Goal: Navigation & Orientation: Find specific page/section

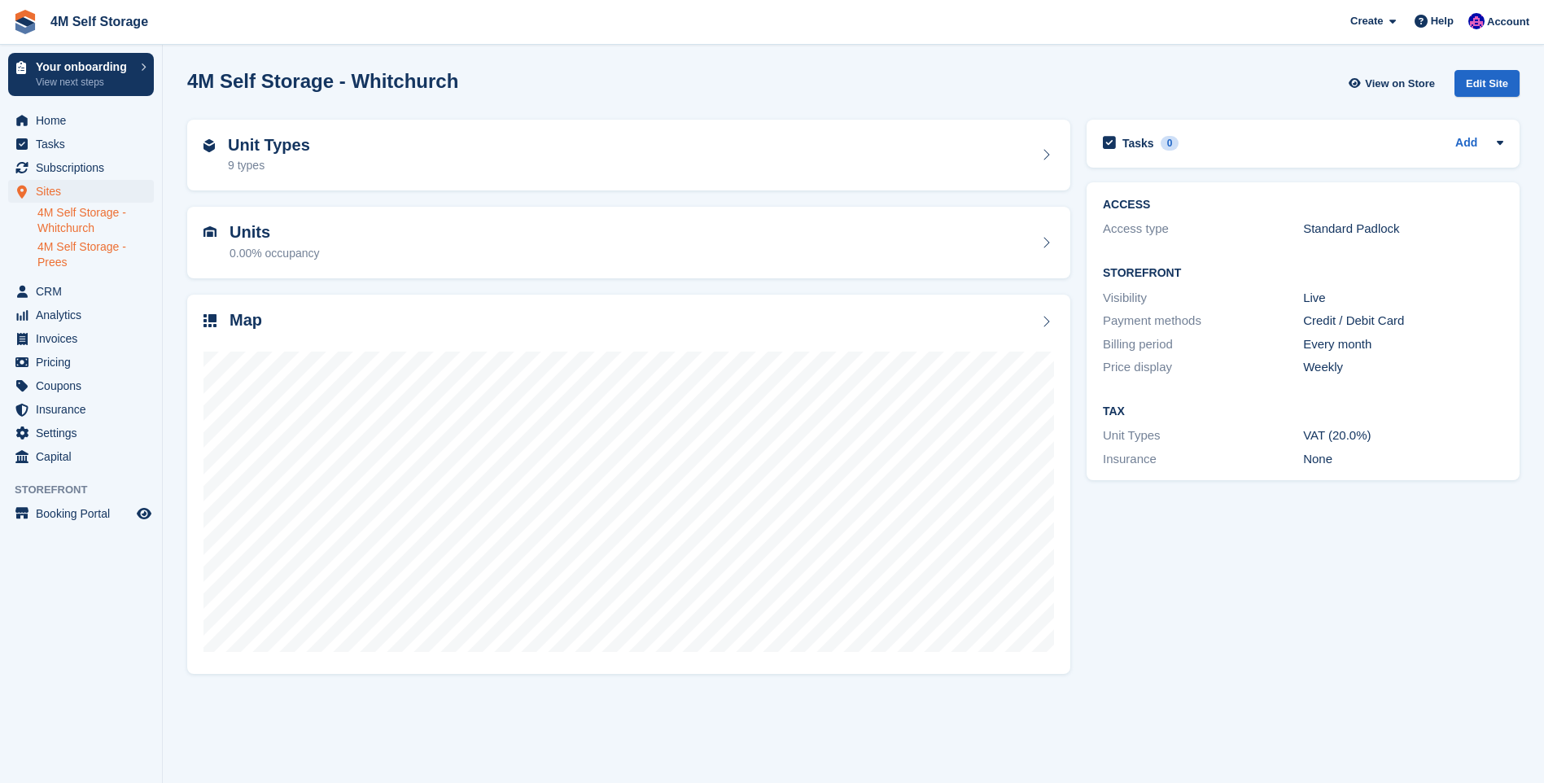
click at [79, 252] on link "4M Self Storage - Prees" at bounding box center [95, 254] width 116 height 31
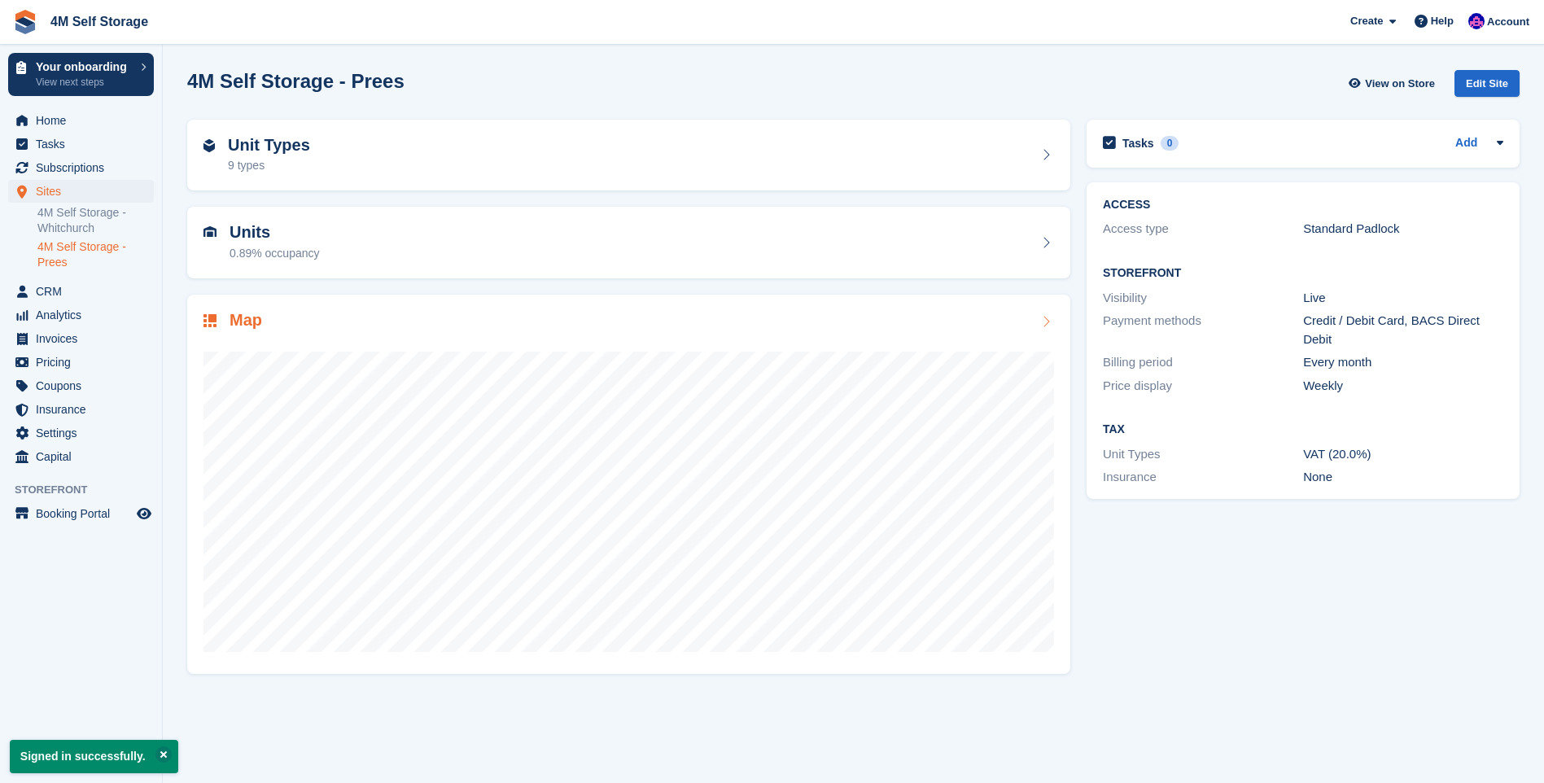
click at [1045, 313] on div "Map" at bounding box center [629, 322] width 851 height 22
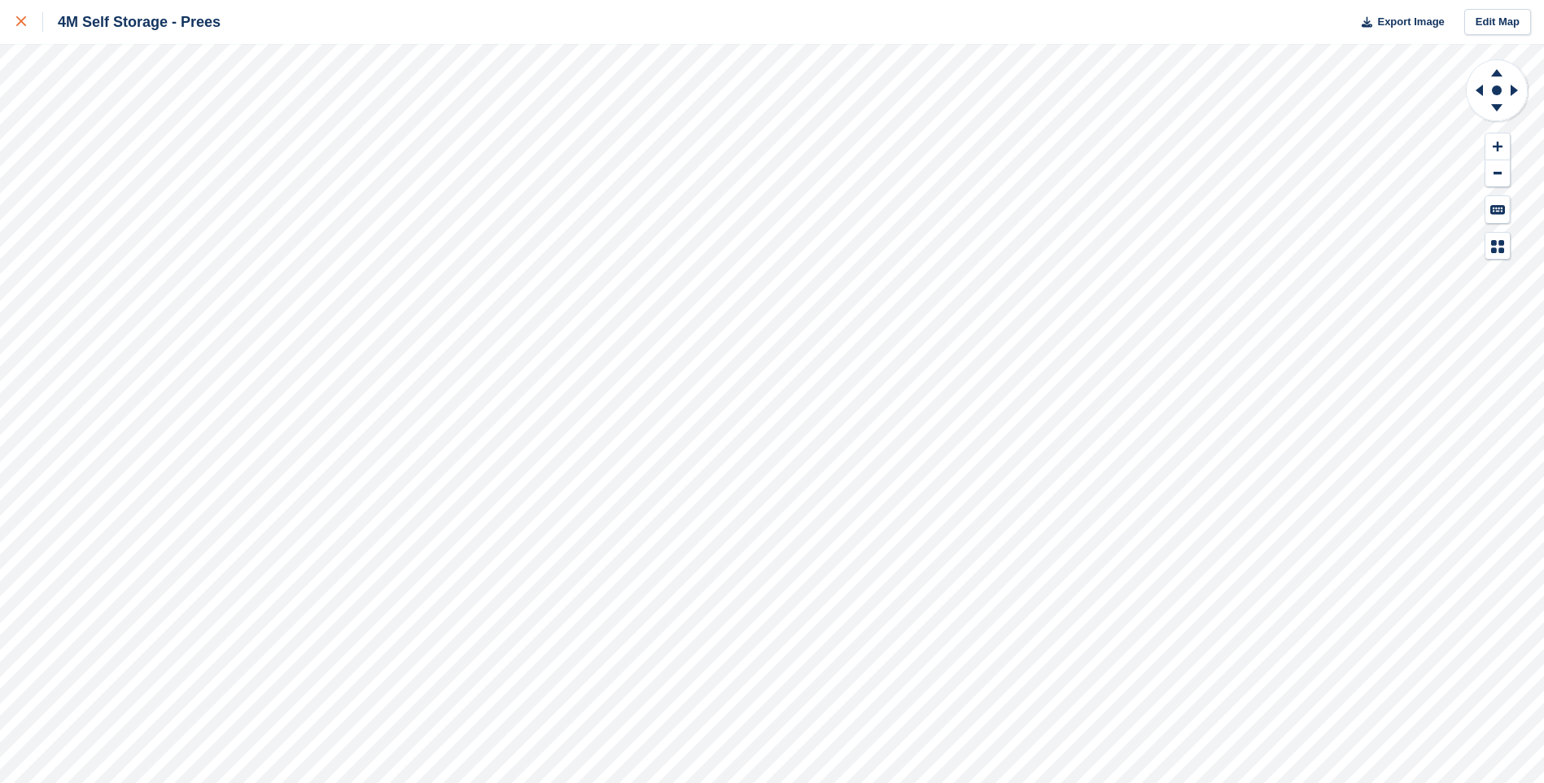
drag, startPoint x: 18, startPoint y: 26, endPoint x: 34, endPoint y: 40, distance: 21.4
click at [18, 26] on icon at bounding box center [21, 21] width 10 height 10
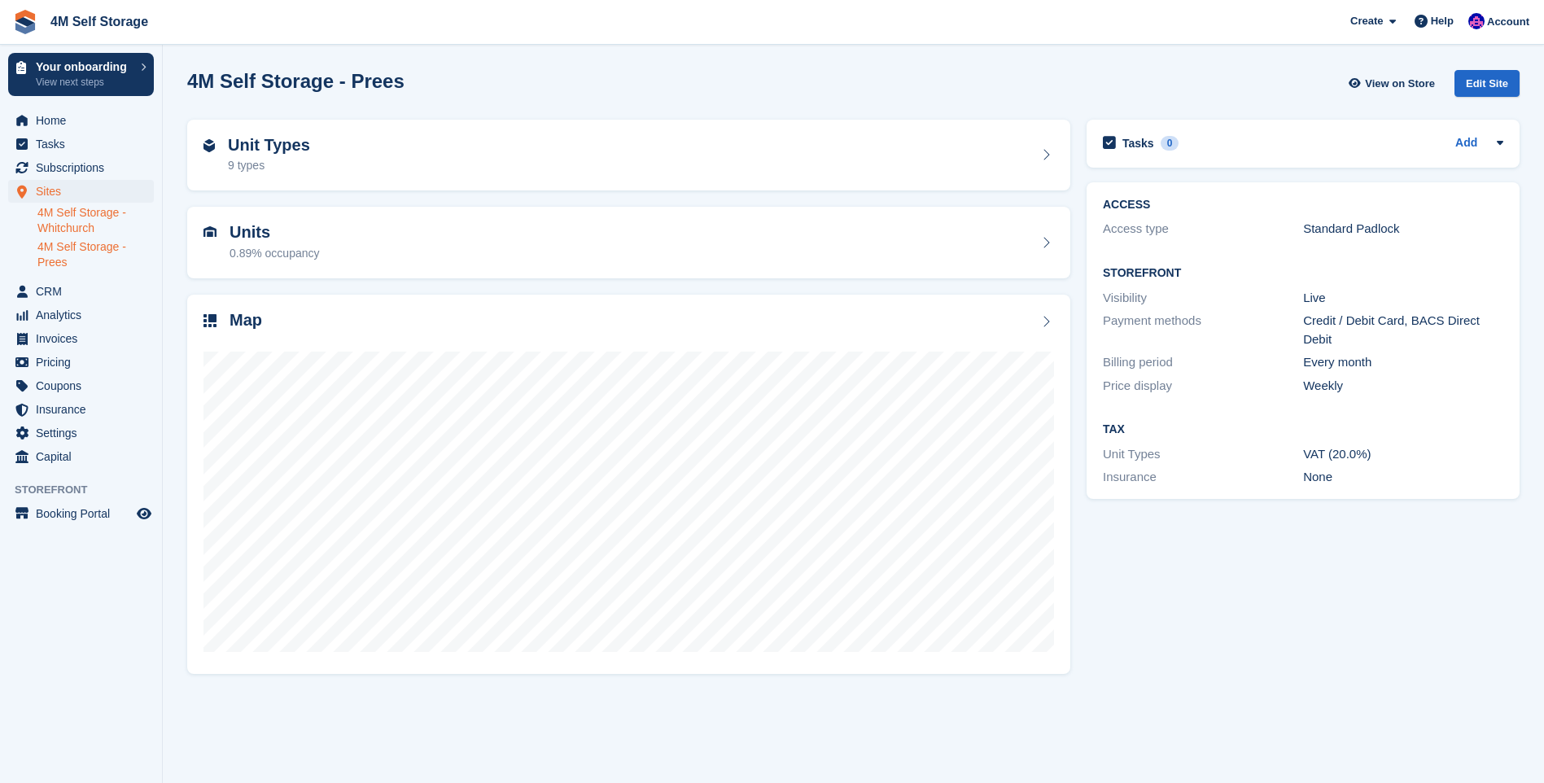
click at [77, 231] on link "4M Self Storage - Whitchurch" at bounding box center [95, 220] width 116 height 31
